Goal: Task Accomplishment & Management: Use online tool/utility

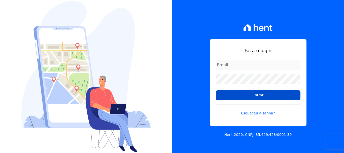
type input "[EMAIL_ADDRESS][DOMAIN_NAME]"
click at [259, 97] on input "Entrar" at bounding box center [258, 95] width 85 height 10
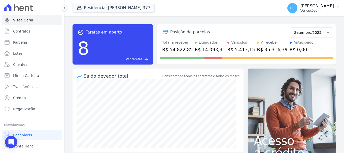
click at [297, 11] on span "PR" at bounding box center [292, 8] width 10 height 10
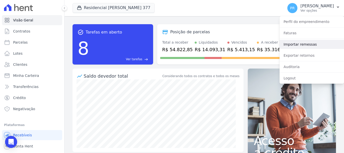
click at [300, 44] on link "Importar remessas" at bounding box center [311, 44] width 64 height 9
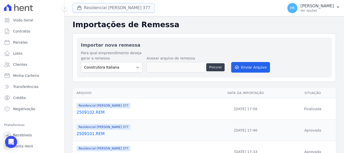
click at [94, 8] on button "Residencial [PERSON_NAME] 377" at bounding box center [113, 8] width 82 height 10
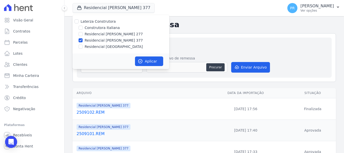
click at [92, 22] on label "Laterza Construtora" at bounding box center [98, 21] width 35 height 4
click at [79, 22] on input "Laterza Construtora" at bounding box center [76, 21] width 4 height 4
checkbox input "true"
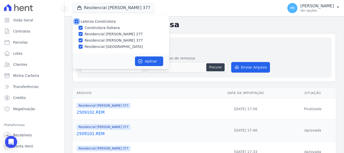
checkbox input "true"
click at [106, 21] on label "Laterza Construtora" at bounding box center [98, 21] width 35 height 4
click at [79, 21] on input "Laterza Construtora" at bounding box center [76, 21] width 4 height 4
checkbox input "false"
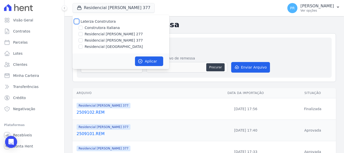
checkbox input "false"
click at [105, 27] on label "Construtora Italiana" at bounding box center [102, 27] width 35 height 5
click at [83, 27] on input "Construtora Italiana" at bounding box center [81, 28] width 4 height 4
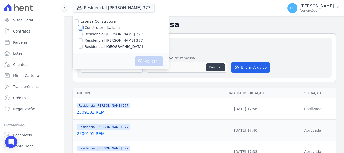
checkbox input "true"
click at [143, 64] on button "Aplicar" at bounding box center [149, 61] width 28 height 10
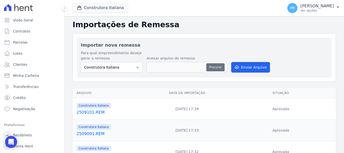
click at [211, 70] on button "Procurar" at bounding box center [215, 67] width 18 height 8
type input "2509111.REM"
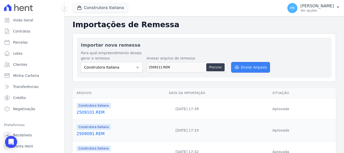
click at [260, 66] on button "Enviar Arquivo" at bounding box center [250, 67] width 39 height 11
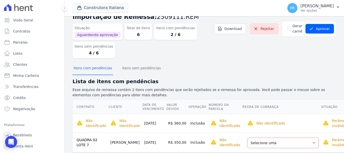
scroll to position [25, 0]
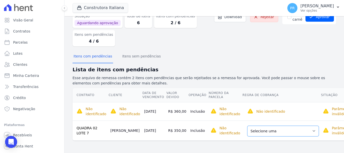
click at [291, 128] on select "Selecione uma Nova Parcela Avulsa Parcela Avulsa Existente Parcela Normal (11 X…" at bounding box center [282, 131] width 71 height 11
click at [291, 129] on select "Selecione uma Nova Parcela Avulsa Parcela Avulsa Existente Parcela Normal (11 X…" at bounding box center [282, 131] width 71 height 11
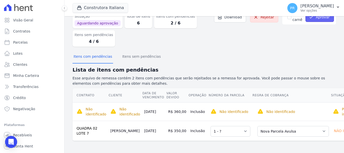
click at [312, 19] on button "Aprovar" at bounding box center [319, 17] width 28 height 10
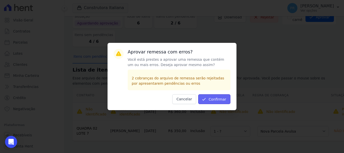
click at [220, 100] on button "Confirmar" at bounding box center [214, 99] width 32 height 10
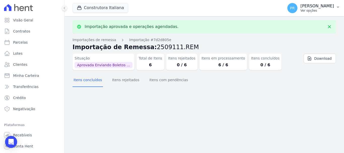
click at [309, 11] on p "Ver opções" at bounding box center [316, 11] width 33 height 4
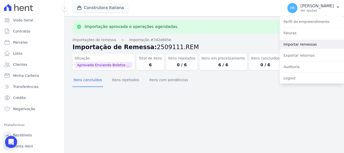
click at [294, 45] on link "Importar remessas" at bounding box center [311, 44] width 64 height 9
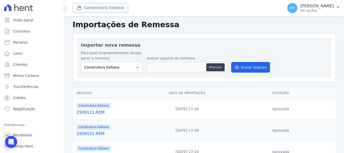
click at [106, 6] on button "Construtora Italiana" at bounding box center [100, 8] width 56 height 10
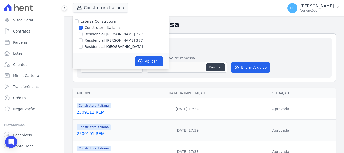
click at [103, 26] on label "Construtora Italiana" at bounding box center [102, 27] width 35 height 5
click at [83, 26] on input "Construtora Italiana" at bounding box center [81, 28] width 4 height 4
checkbox input "false"
click at [106, 33] on label "Residencial [PERSON_NAME] 277" at bounding box center [114, 33] width 58 height 5
click at [83, 33] on input "Residencial [PERSON_NAME] 277" at bounding box center [81, 34] width 4 height 4
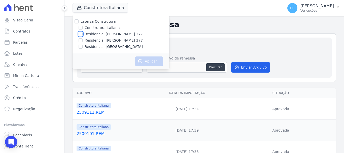
checkbox input "true"
drag, startPoint x: 152, startPoint y: 60, endPoint x: 126, endPoint y: 66, distance: 27.2
click at [152, 59] on button "Aplicar" at bounding box center [149, 61] width 28 height 10
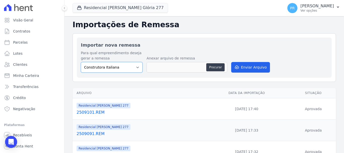
drag, startPoint x: 114, startPoint y: 65, endPoint x: 117, endPoint y: 72, distance: 7.0
click at [114, 65] on select "Construtora Italiana Residencial [PERSON_NAME] 277 Residencial [PERSON_NAME][ST…" at bounding box center [112, 67] width 62 height 11
select select "7d698934-b935-4dc9-aa46-576f3138731b"
click at [81, 62] on select "Construtora Italiana Residencial [PERSON_NAME] 277 Residencial [PERSON_NAME][ST…" at bounding box center [112, 67] width 62 height 11
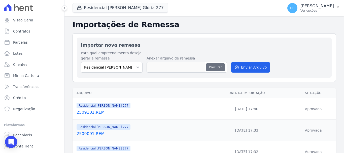
click at [215, 66] on button "Procurar" at bounding box center [215, 67] width 18 height 8
type input "2509111.REM"
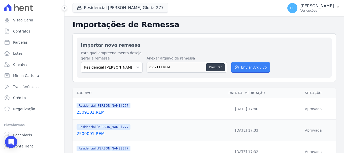
click at [248, 68] on button "Enviar Arquivo" at bounding box center [250, 67] width 39 height 11
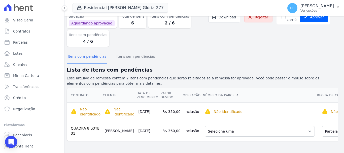
scroll to position [33, 44]
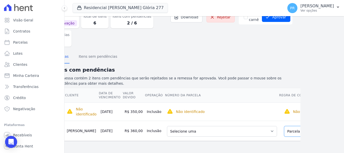
click at [289, 126] on select "Selecione uma Nova Parcela Avulsa Parcela Avulsa Existente Parcela Normal (27 X…" at bounding box center [319, 131] width 71 height 11
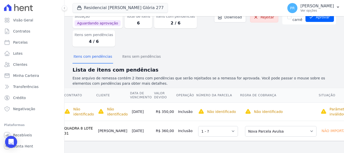
scroll to position [0, 0]
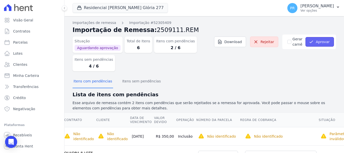
click at [328, 42] on button "Aprovar" at bounding box center [319, 42] width 28 height 10
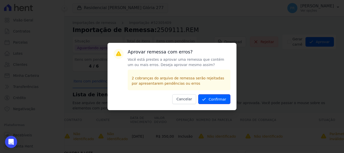
drag, startPoint x: 223, startPoint y: 101, endPoint x: 225, endPoint y: 99, distance: 3.2
click at [223, 101] on button "Confirmar" at bounding box center [214, 99] width 32 height 10
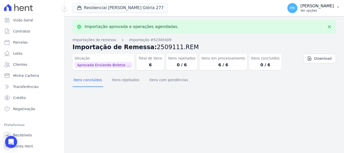
click at [305, 11] on div "PR [PERSON_NAME] Ver opções" at bounding box center [310, 8] width 47 height 10
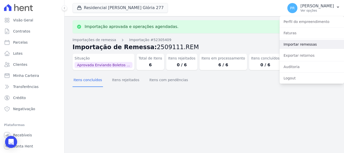
click at [299, 45] on link "Importar remessas" at bounding box center [311, 44] width 64 height 9
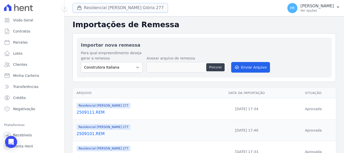
click at [98, 10] on button "Residencial Maria Da Glória 277" at bounding box center [119, 8] width 95 height 10
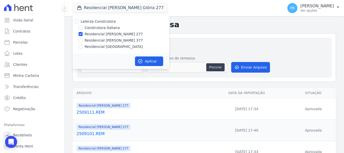
click at [89, 35] on label "Residencial [PERSON_NAME] 277" at bounding box center [114, 33] width 58 height 5
click at [83, 35] on input "Residencial [PERSON_NAME] 277" at bounding box center [81, 34] width 4 height 4
checkbox input "false"
click at [90, 38] on label "Residencial [PERSON_NAME] 377" at bounding box center [114, 40] width 58 height 5
click at [83, 38] on input "Residencial [PERSON_NAME] 377" at bounding box center [81, 40] width 4 height 4
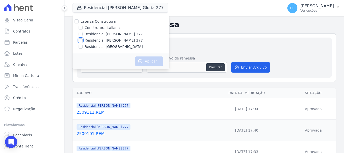
checkbox input "true"
click at [144, 60] on button "Aplicar" at bounding box center [149, 61] width 28 height 10
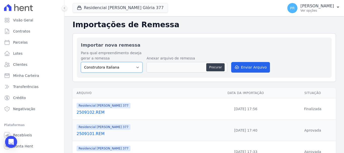
click at [117, 66] on select "Construtora Italiana Residencial [PERSON_NAME] 277 Residencial [PERSON_NAME][ST…" at bounding box center [112, 67] width 62 height 11
select select "0cd9190e-dfd9-46e5-afc8-7298ef4c0c2b"
click at [81, 62] on select "Construtora Italiana Residencial [PERSON_NAME] 277 Residencial [PERSON_NAME][ST…" at bounding box center [112, 67] width 62 height 11
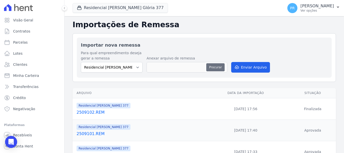
click at [210, 67] on button "Procurar" at bounding box center [215, 67] width 18 height 8
type input "2509111.REM"
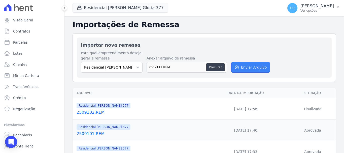
click at [240, 68] on button "Enviar Arquivo" at bounding box center [250, 67] width 39 height 11
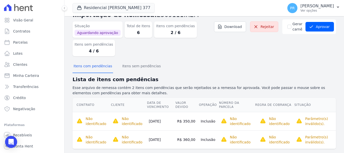
scroll to position [23, 0]
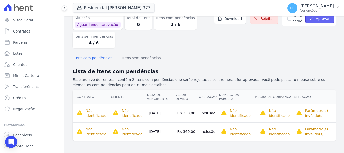
click at [309, 20] on icon "submit" at bounding box center [311, 18] width 5 height 5
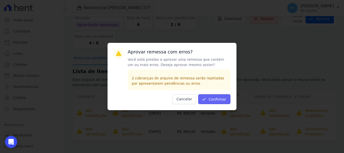
click at [214, 97] on button "Confirmar" at bounding box center [214, 99] width 32 height 10
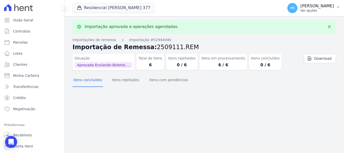
click at [297, 9] on span "PR" at bounding box center [292, 8] width 10 height 10
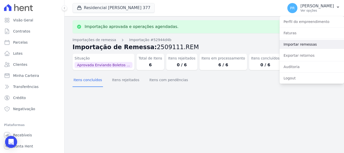
click at [293, 46] on link "Importar remessas" at bounding box center [311, 44] width 64 height 9
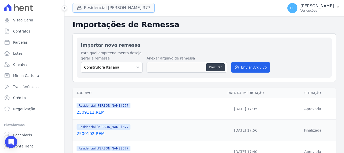
click at [117, 8] on button "Residencial [PERSON_NAME] 377" at bounding box center [113, 8] width 82 height 10
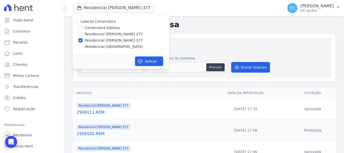
click at [90, 39] on label "Residencial [PERSON_NAME] 377" at bounding box center [114, 40] width 58 height 5
click at [83, 39] on input "Residencial [PERSON_NAME] 377" at bounding box center [81, 40] width 4 height 4
checkbox input "false"
click at [91, 48] on label "Residencial [GEOGRAPHIC_DATA]" at bounding box center [114, 46] width 58 height 5
click at [83, 48] on input "Residencial [GEOGRAPHIC_DATA]" at bounding box center [81, 47] width 4 height 4
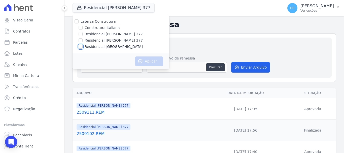
checkbox input "true"
drag, startPoint x: 152, startPoint y: 62, endPoint x: 147, endPoint y: 64, distance: 5.7
click at [152, 62] on button "Aplicar" at bounding box center [149, 61] width 28 height 10
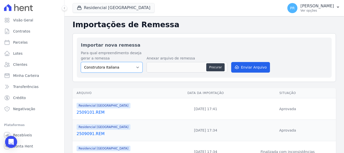
click at [133, 67] on select "Construtora Italiana Residencial [PERSON_NAME] 277 Residencial [PERSON_NAME][ST…" at bounding box center [112, 67] width 62 height 11
select select "6440c0a1-232b-4aa1-adfe-88cb95fffe46"
click at [81, 62] on select "Construtora Italiana Residencial [PERSON_NAME] 277 Residencial [PERSON_NAME][ST…" at bounding box center [112, 67] width 62 height 11
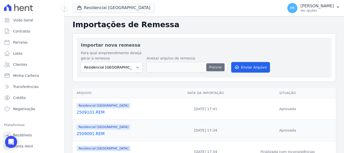
click at [219, 65] on button "Procurar" at bounding box center [215, 67] width 18 height 8
type input "2509111.REM"
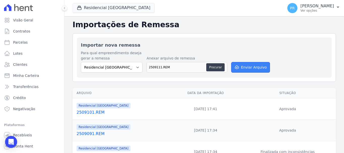
click at [263, 69] on button "Enviar Arquivo" at bounding box center [250, 67] width 39 height 11
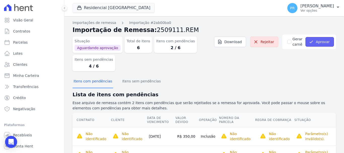
click at [321, 37] on button "Aprovar" at bounding box center [319, 42] width 28 height 10
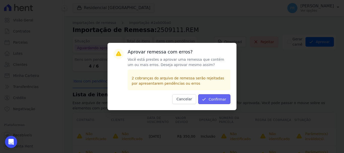
click at [216, 100] on button "Confirmar" at bounding box center [214, 99] width 32 height 10
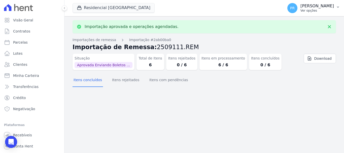
click at [317, 13] on div "PR [PERSON_NAME] Ver opções" at bounding box center [310, 8] width 47 height 10
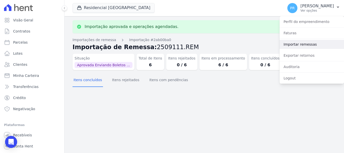
click at [294, 44] on link "Importar remessas" at bounding box center [311, 44] width 64 height 9
